Goal: Find contact information: Find contact information

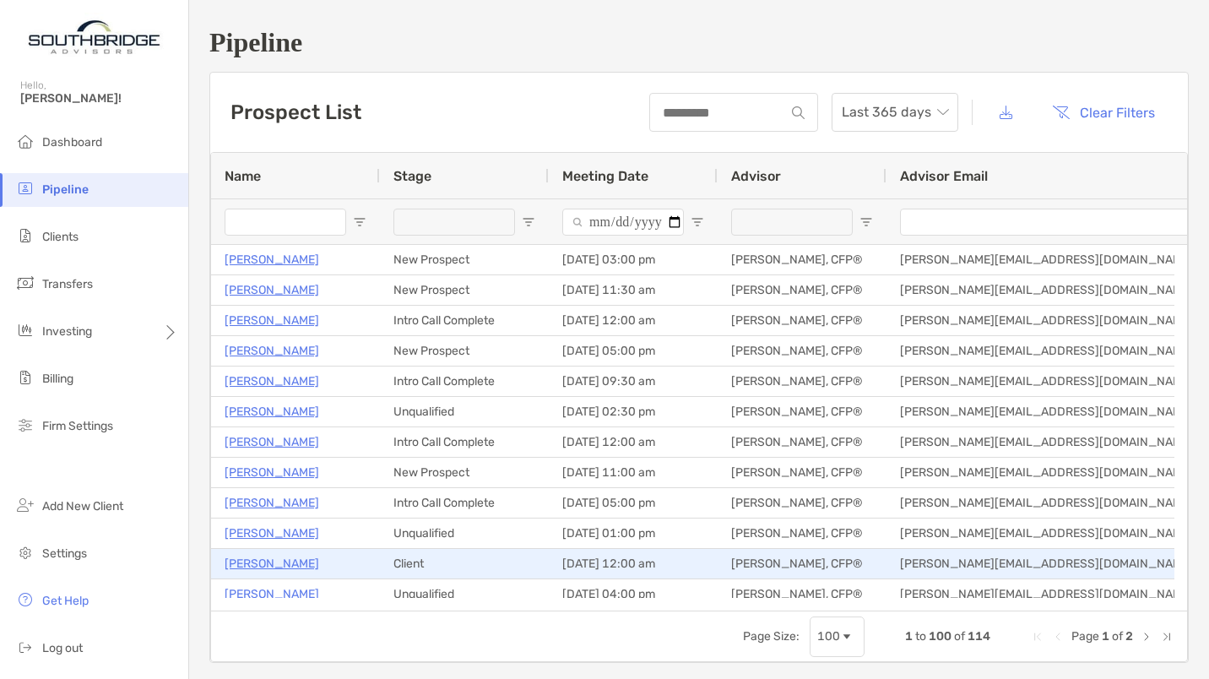
click at [266, 565] on p "[PERSON_NAME]" at bounding box center [272, 563] width 95 height 21
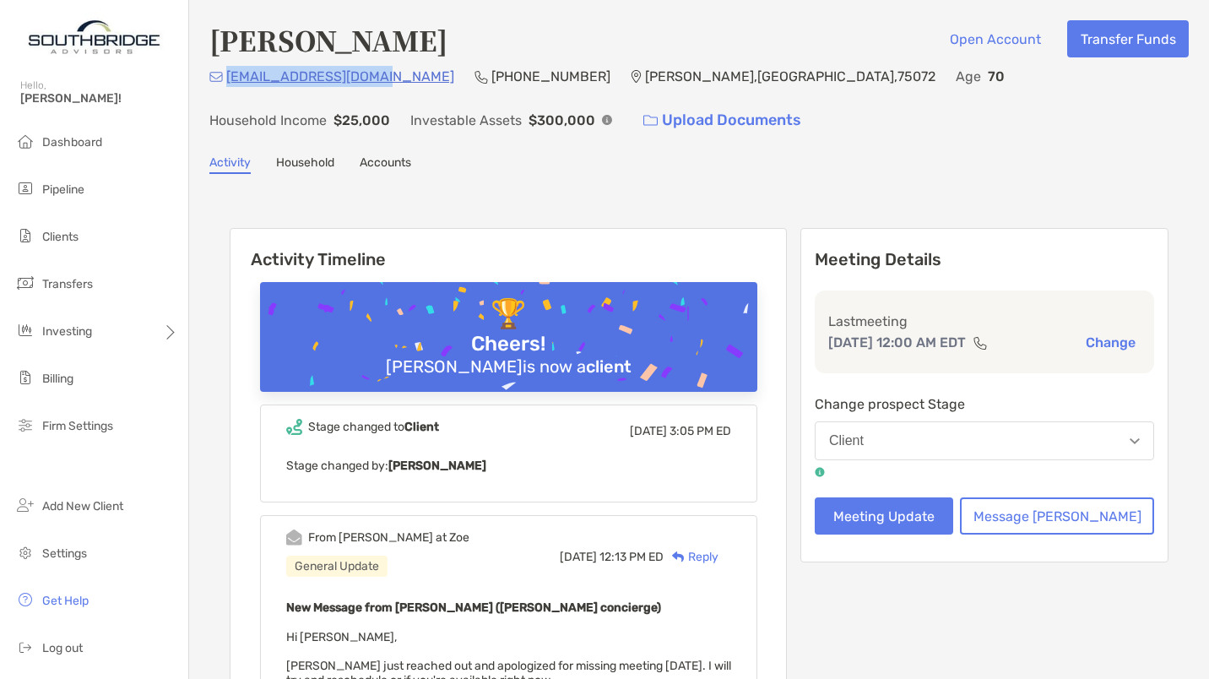
drag, startPoint x: 389, startPoint y: 77, endPoint x: 228, endPoint y: 78, distance: 161.3
click at [228, 78] on div "[EMAIL_ADDRESS][DOMAIN_NAME] [PHONE_NUMBER] [PERSON_NAME][GEOGRAPHIC_DATA] Age …" at bounding box center [698, 102] width 979 height 73
copy p "[EMAIL_ADDRESS][DOMAIN_NAME]"
click at [348, 82] on p "[EMAIL_ADDRESS][DOMAIN_NAME]" at bounding box center [340, 76] width 228 height 21
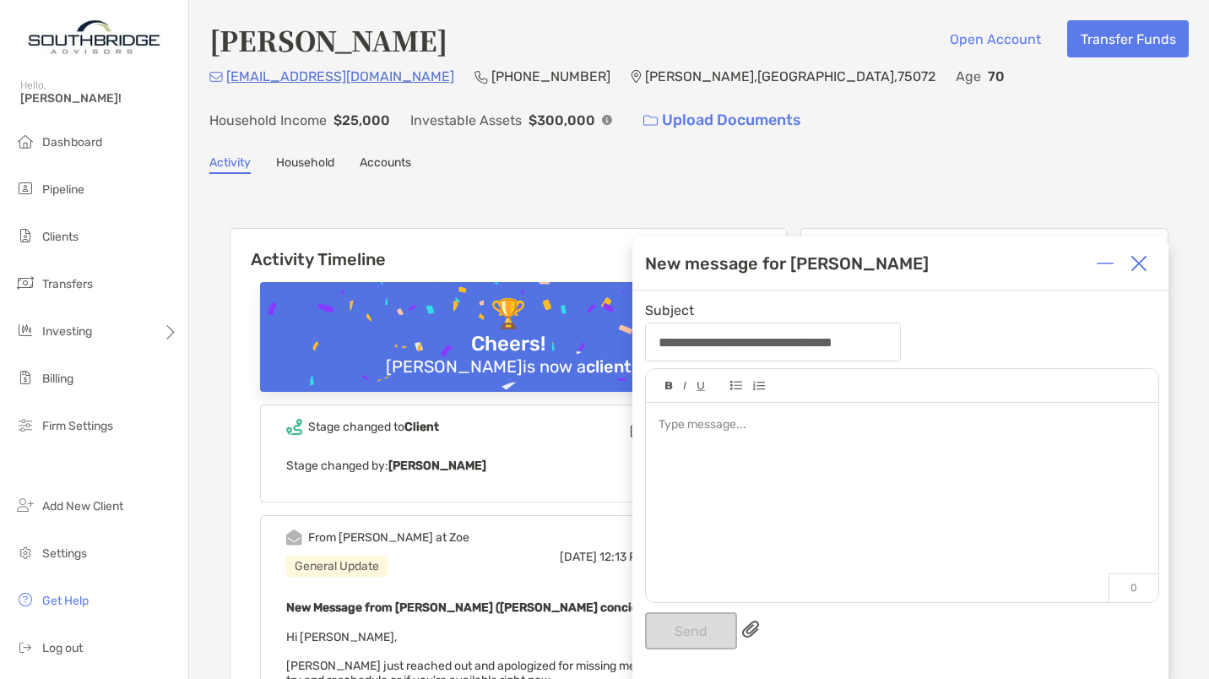
click at [1144, 265] on img at bounding box center [1139, 263] width 17 height 17
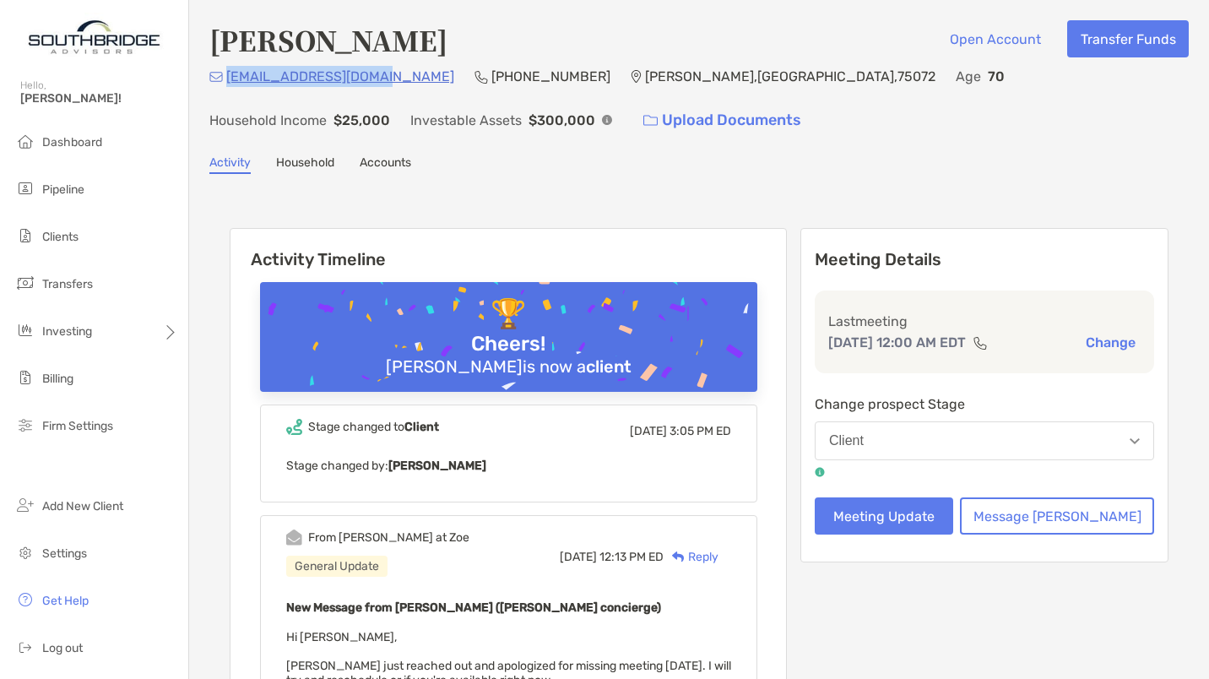
drag, startPoint x: 387, startPoint y: 82, endPoint x: 229, endPoint y: 78, distance: 157.9
click at [229, 78] on div "[EMAIL_ADDRESS][DOMAIN_NAME] [PHONE_NUMBER] [PERSON_NAME][GEOGRAPHIC_DATA] Age …" at bounding box center [698, 102] width 979 height 73
copy p "[EMAIL_ADDRESS][DOMAIN_NAME]"
